Goal: Find specific page/section: Find specific page/section

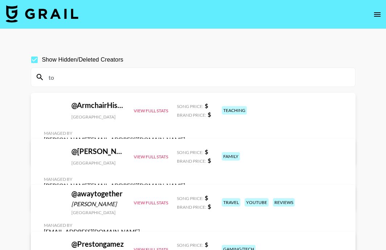
type input "t"
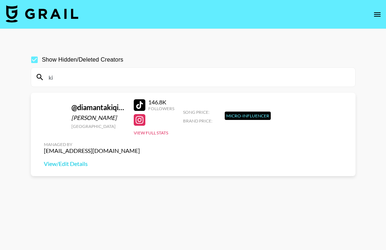
type input "k"
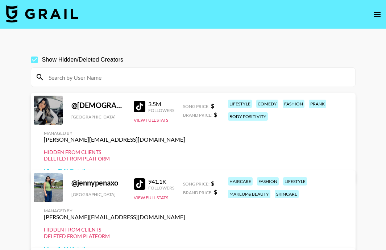
click at [92, 77] on input at bounding box center [197, 77] width 306 height 12
paste input "diamantakiqina"
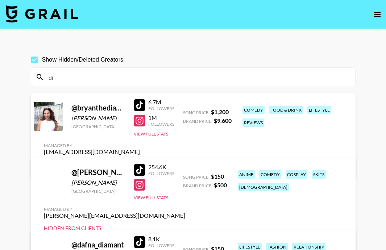
type input "d"
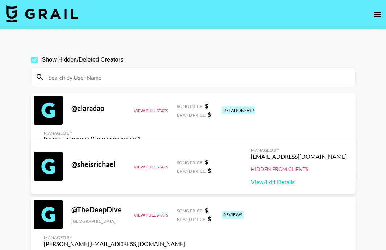
paste input "sydneycitrus"
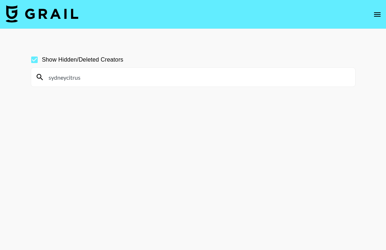
click at [93, 78] on input "sydneycitrus" at bounding box center [197, 77] width 306 height 12
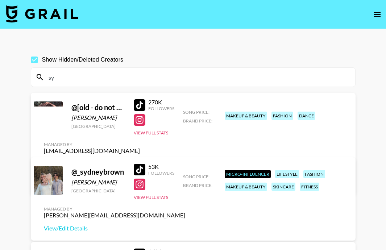
type input "s"
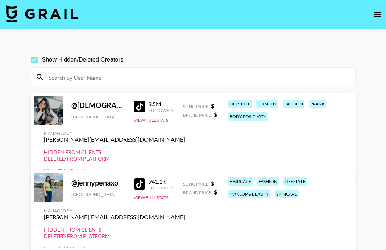
paste input "angieholdenn"
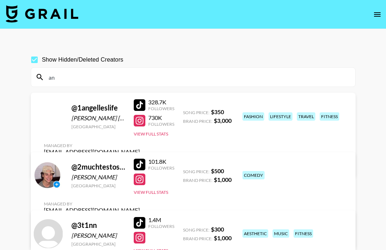
type input "a"
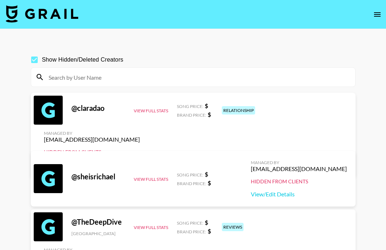
paste input "amiahkailee"
type input "amiahkailee"
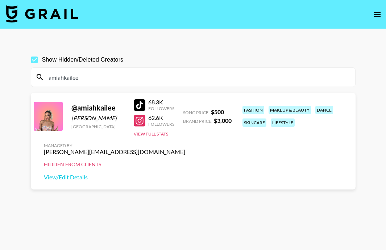
drag, startPoint x: 84, startPoint y: 75, endPoint x: 14, endPoint y: 70, distance: 70.5
click at [14, 70] on main "Show Hidden/Deleted Creators amiahkailee @ [PERSON_NAME] [GEOGRAPHIC_DATA] 68.3…" at bounding box center [193, 142] width 386 height 227
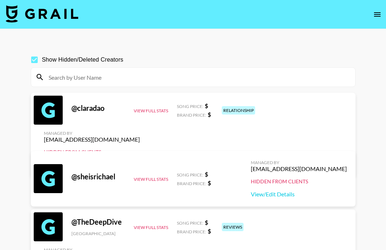
click at [104, 79] on input at bounding box center [197, 77] width 306 height 12
paste input "[PERSON_NAME]"
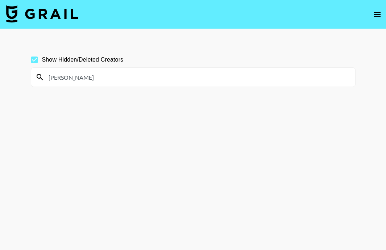
type input "[PERSON_NAME]"
drag, startPoint x: 91, startPoint y: 79, endPoint x: 16, endPoint y: 71, distance: 75.8
click at [16, 71] on main "Show Hidden/Deleted Creators [PERSON_NAME]" at bounding box center [193, 142] width 386 height 227
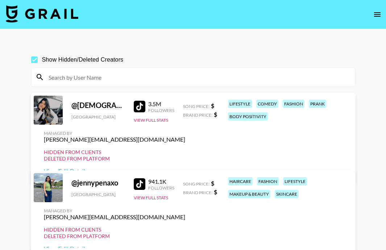
paste input "alexlovelies"
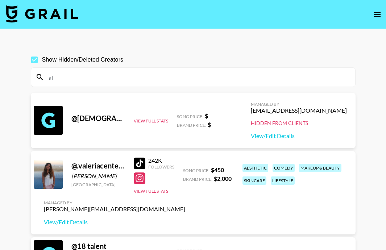
type input "a"
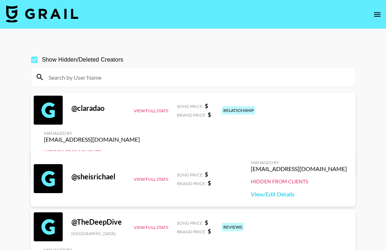
click at [97, 80] on input at bounding box center [197, 77] width 306 height 12
paste input "chenoa.shen"
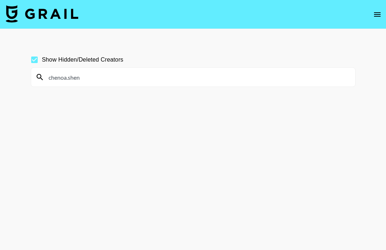
click at [69, 79] on input "chenoa.shen" at bounding box center [197, 77] width 306 height 12
click at [154, 80] on input "[PERSON_NAME]" at bounding box center [197, 77] width 306 height 12
click at [89, 79] on input "[PERSON_NAME]" at bounding box center [197, 77] width 306 height 12
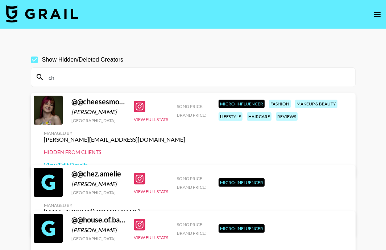
type input "c"
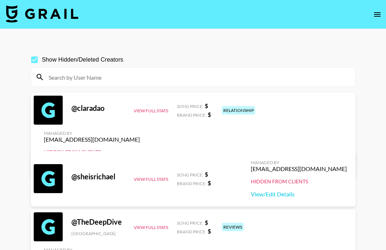
paste input "austintaylornz's profile picture austintaylornz"
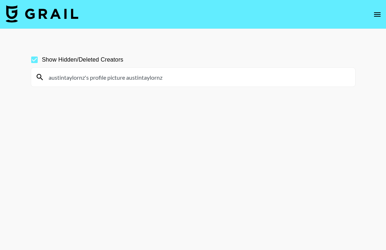
drag, startPoint x: 196, startPoint y: 79, endPoint x: 86, endPoint y: 77, distance: 109.4
click at [86, 77] on input "austintaylornz's profile picture austintaylornz" at bounding box center [197, 77] width 306 height 12
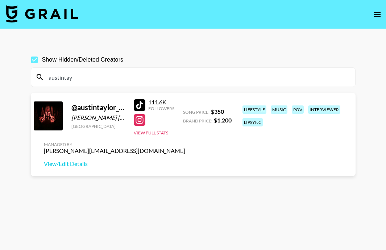
click at [95, 110] on div "@ austintaylor_official" at bounding box center [98, 107] width 54 height 9
drag, startPoint x: 71, startPoint y: 108, endPoint x: 109, endPoint y: 112, distance: 38.3
click at [109, 112] on div "@ austintaylor_official [PERSON_NAME] [PERSON_NAME] [GEOGRAPHIC_DATA]" at bounding box center [98, 116] width 54 height 26
click at [139, 78] on input "austintay" at bounding box center [197, 77] width 306 height 12
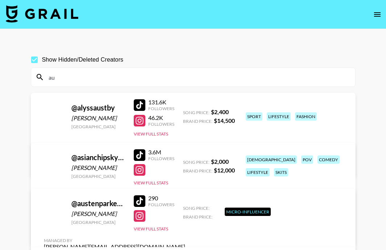
type input "a"
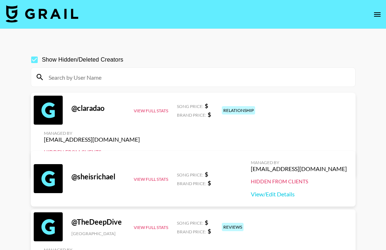
paste input "tatis_corner"
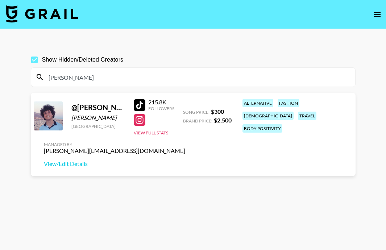
click at [83, 79] on input "[PERSON_NAME]" at bounding box center [197, 77] width 306 height 12
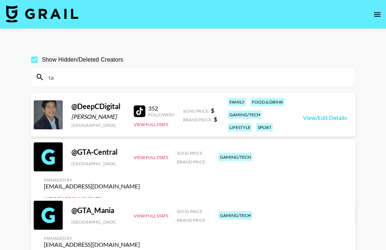
type input "t"
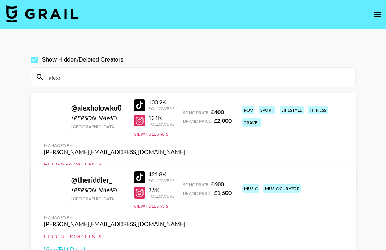
type input "alexr"
